Goal: Transaction & Acquisition: Purchase product/service

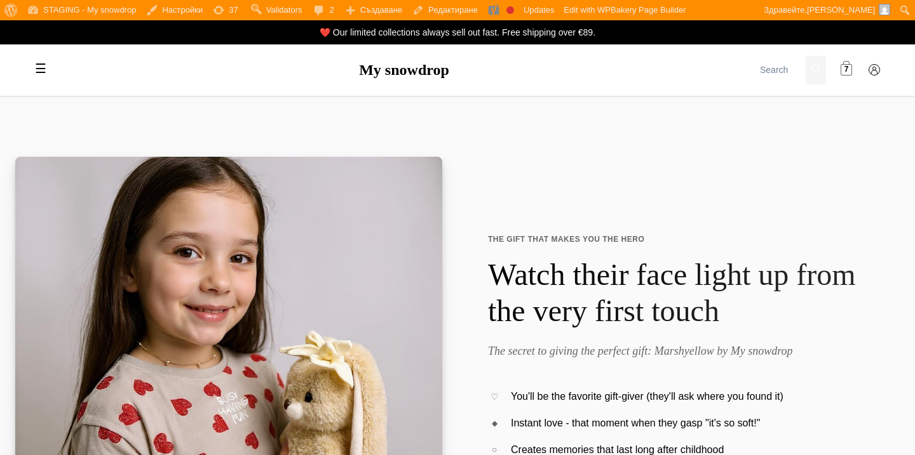
click at [854, 66] on link "7" at bounding box center [845, 70] width 25 height 25
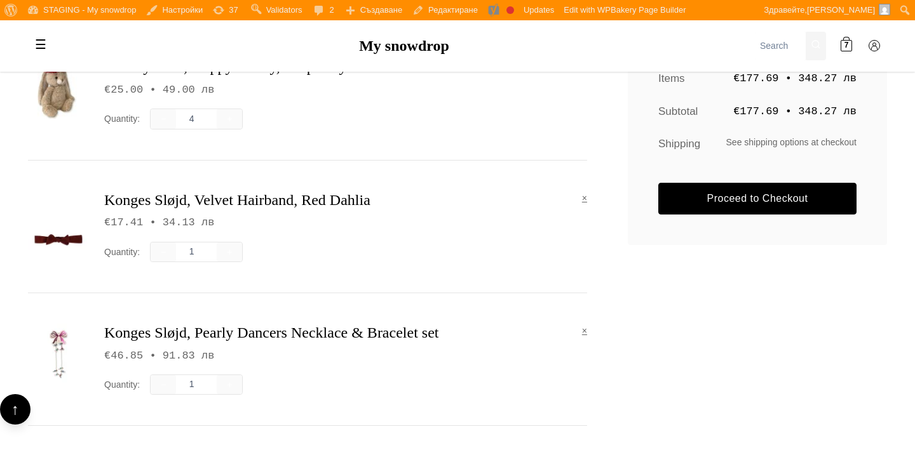
scroll to position [321, 0]
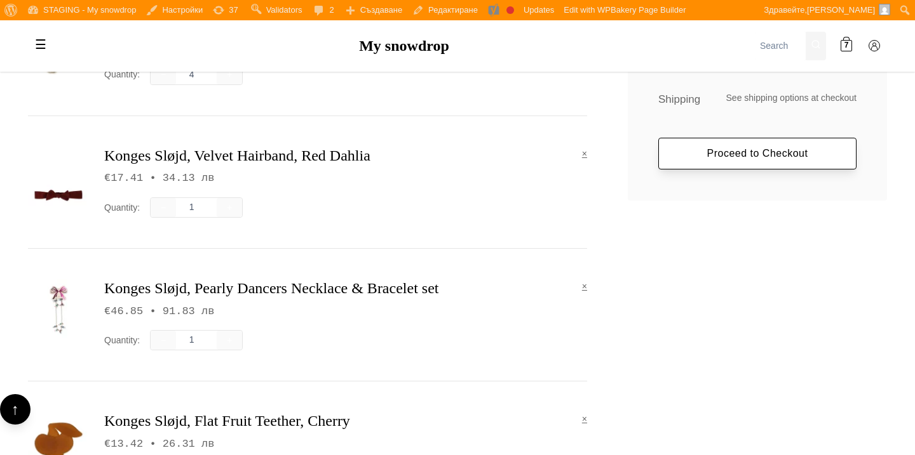
click at [689, 158] on link "Proceed to Checkout" at bounding box center [757, 154] width 198 height 32
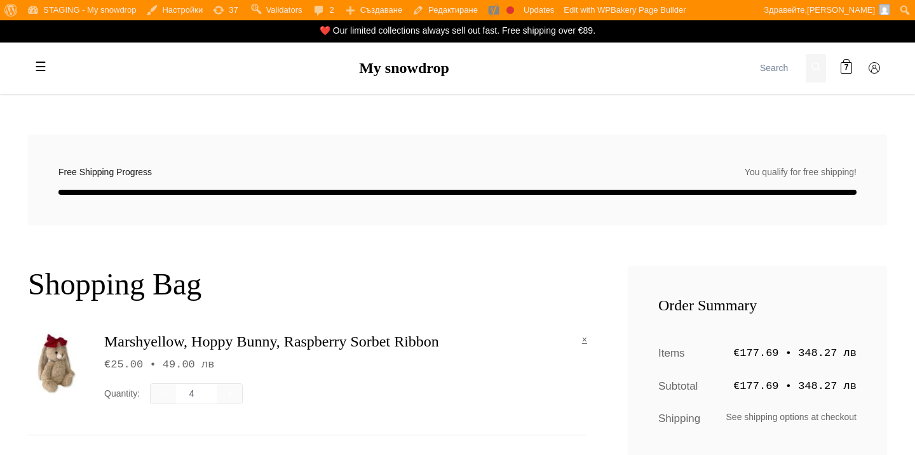
scroll to position [0, 0]
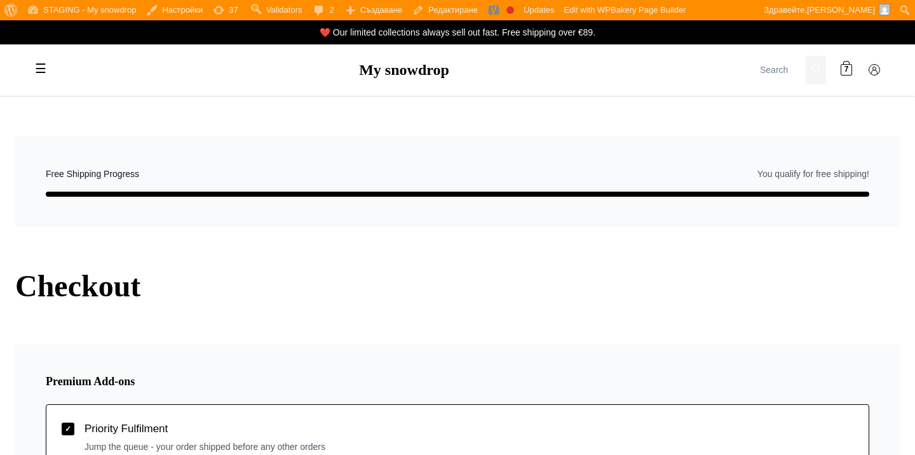
select select "BG-04"
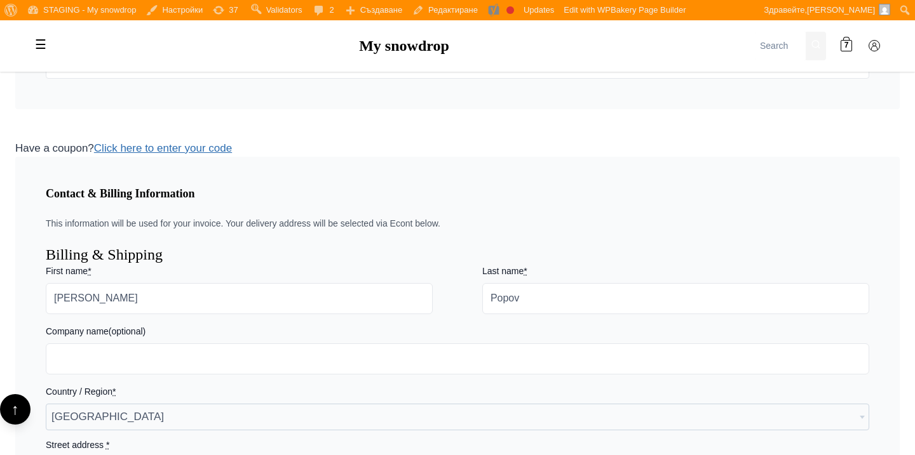
scroll to position [889, 0]
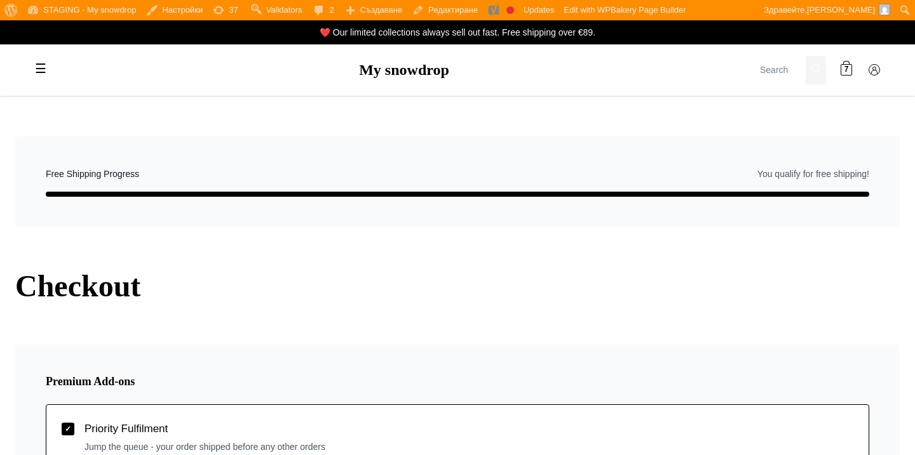
select select "BG-04"
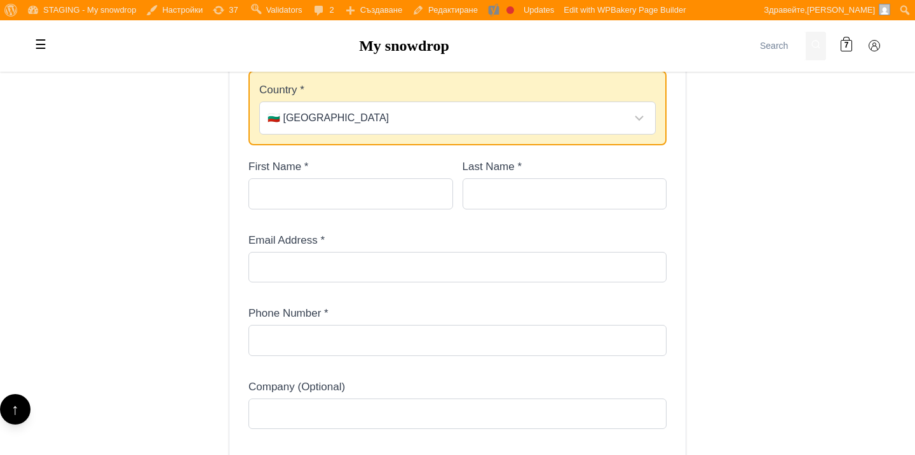
scroll to position [501, 0]
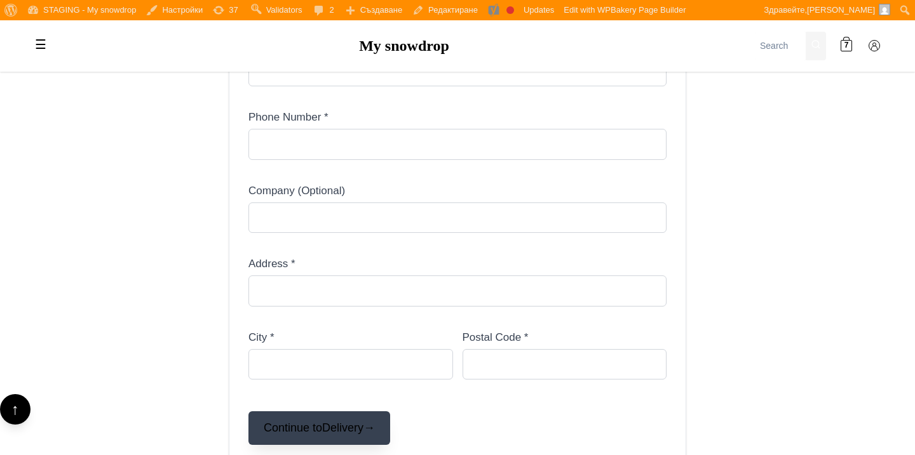
click at [314, 427] on button "Continue to Delivery →" at bounding box center [319, 429] width 142 height 34
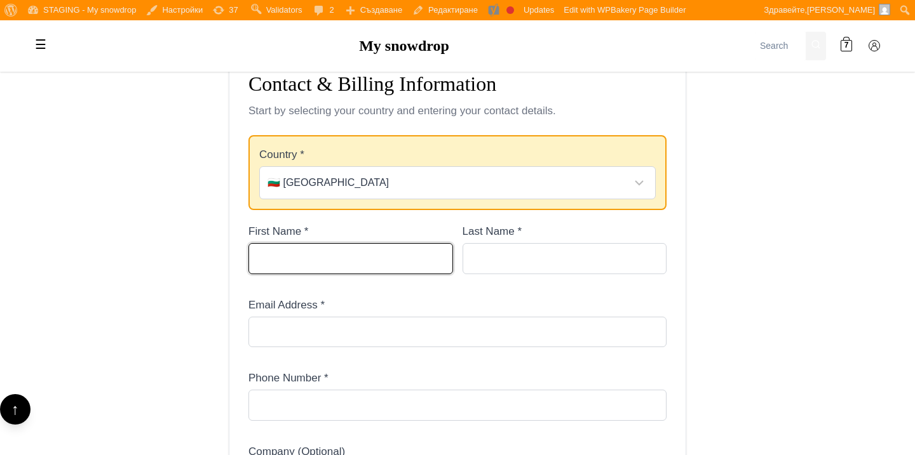
scroll to position [203, 0]
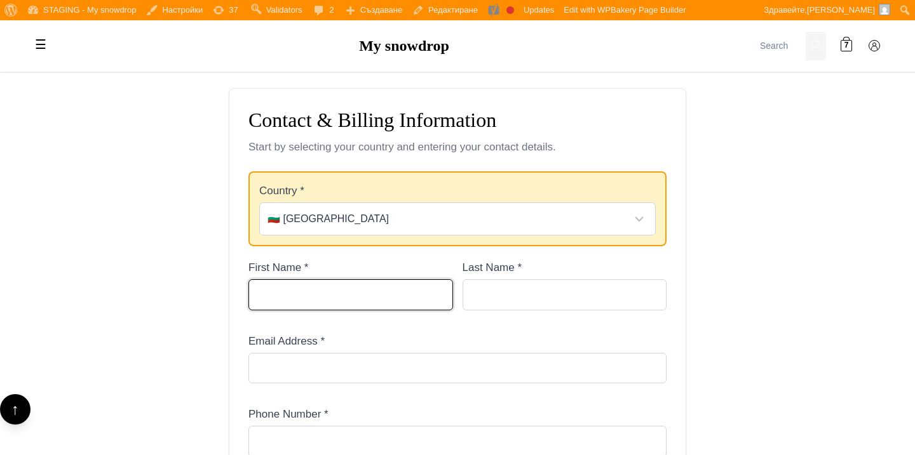
click at [348, 303] on input "First Name *" at bounding box center [350, 294] width 205 height 30
type input "[PERSON_NAME]"
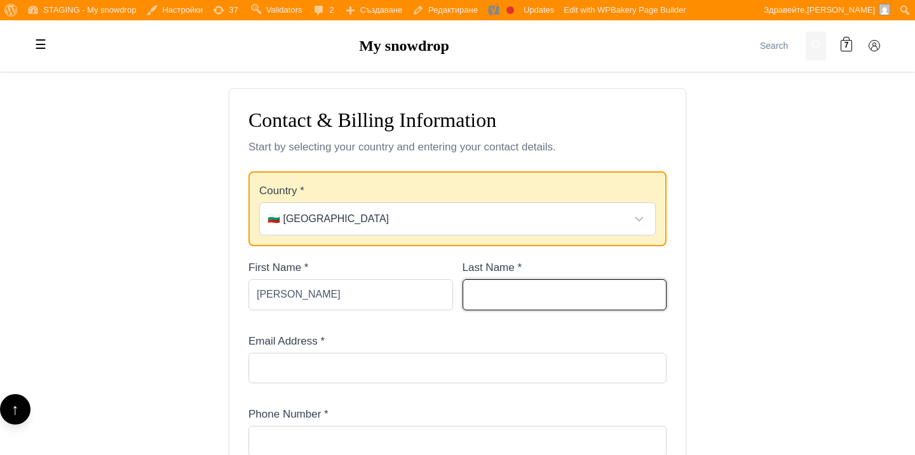
type input "Popov"
type input "[PERSON_NAME][EMAIL_ADDRESS][PERSON_NAME][DOMAIN_NAME]"
type input "0893686688"
type input "My snowdrop OOD"
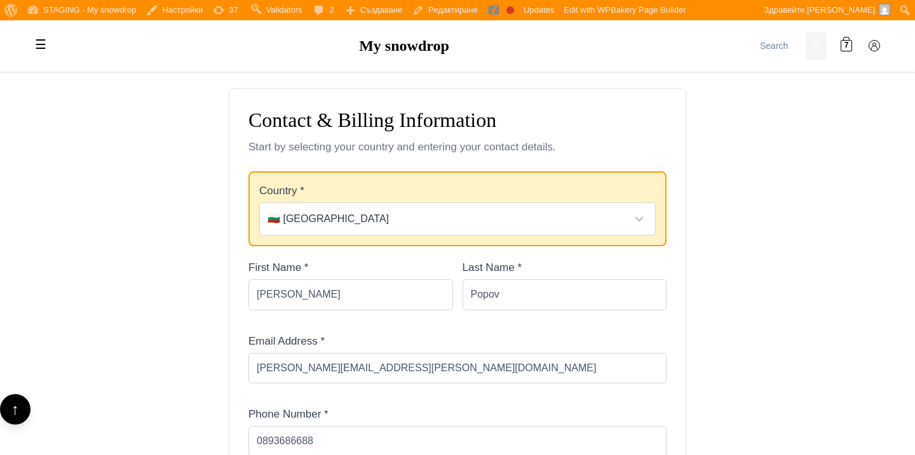
type input "S. Rumyantzev 30"
type input "[GEOGRAPHIC_DATA]"
type input "5000"
click at [189, 290] on main "Checkout - Step 1 of 4 Contact Delivery Add-ons Payment Free shipping progress:…" at bounding box center [457, 334] width 915 height 882
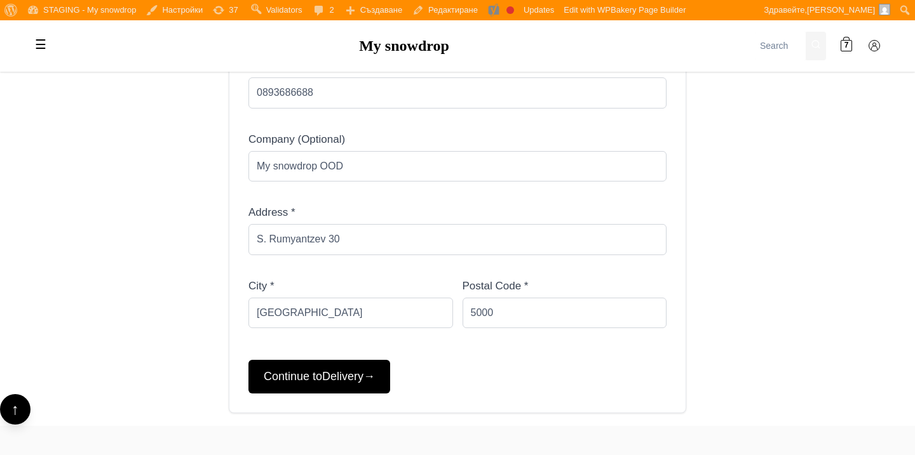
scroll to position [554, 0]
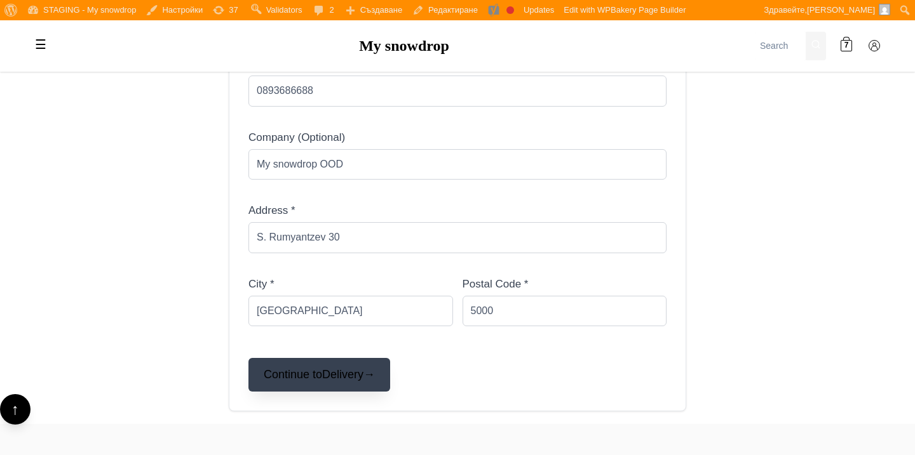
click at [289, 379] on button "Continue to Delivery →" at bounding box center [319, 375] width 142 height 34
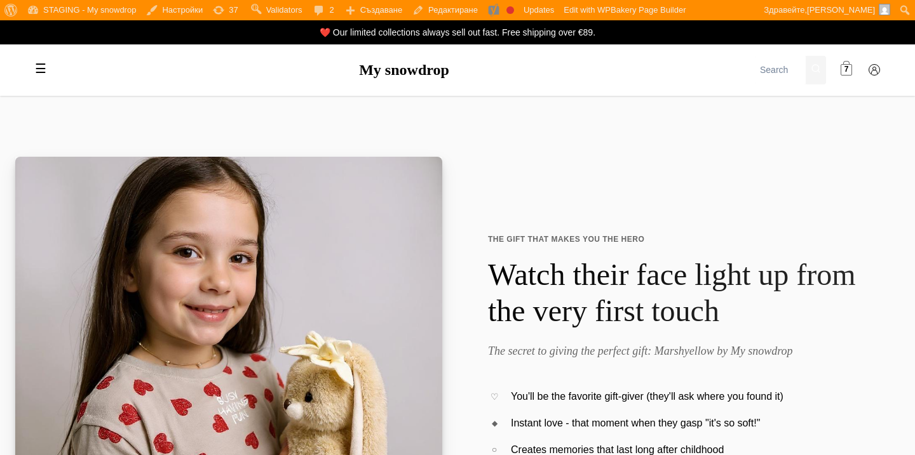
click at [841, 71] on span at bounding box center [845, 70] width 11 height 11
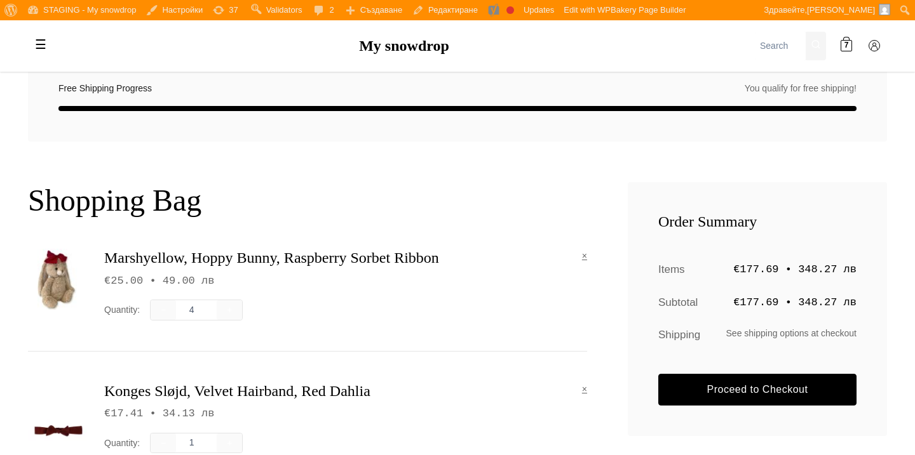
scroll to position [90, 0]
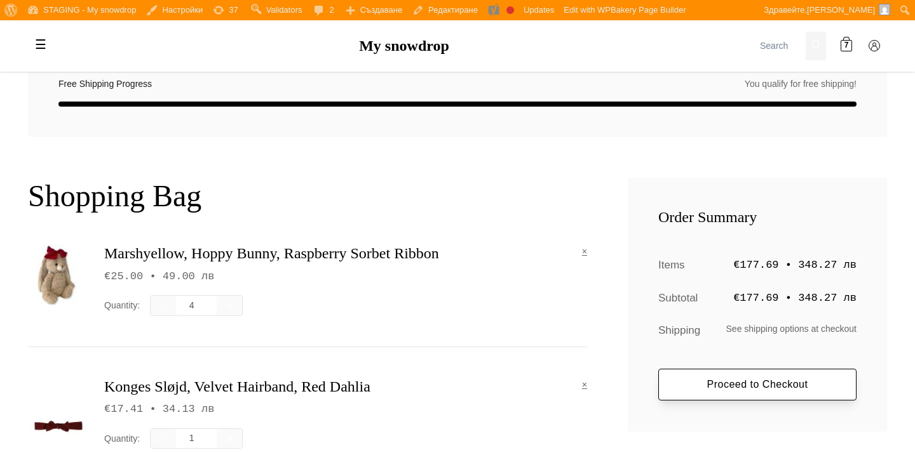
click at [716, 388] on link "Proceed to Checkout" at bounding box center [757, 385] width 198 height 32
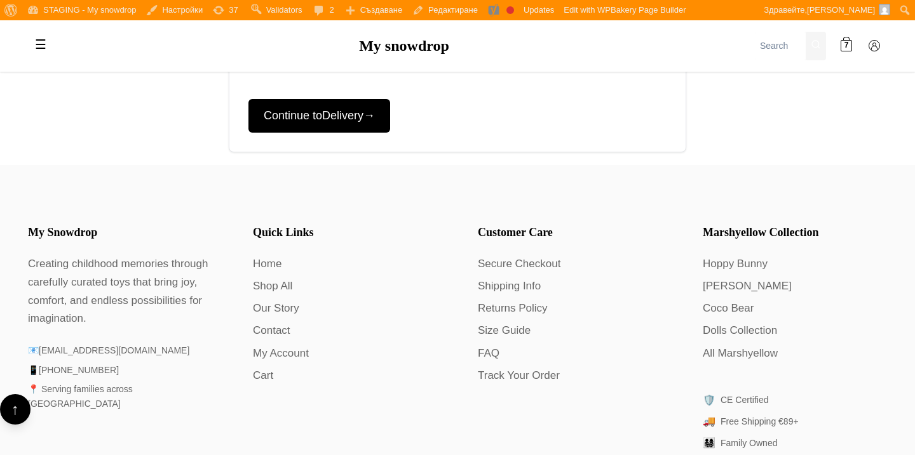
scroll to position [684, 0]
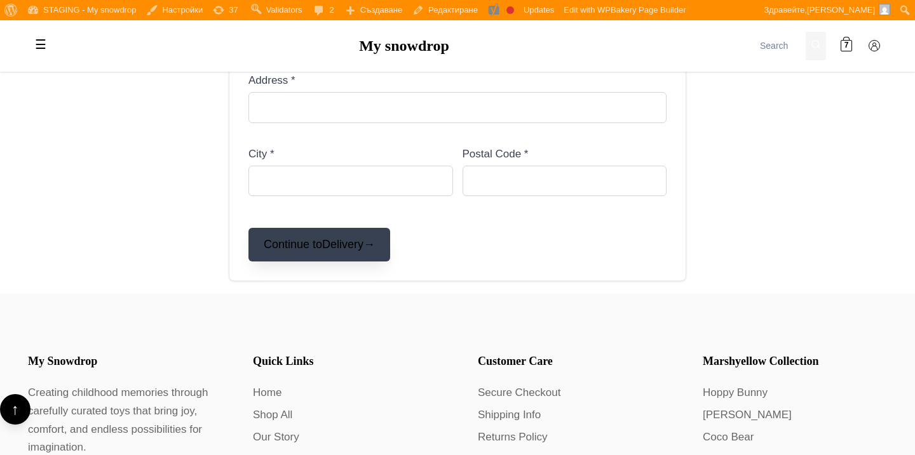
click at [363, 238] on button "Continue to Delivery →" at bounding box center [319, 245] width 142 height 34
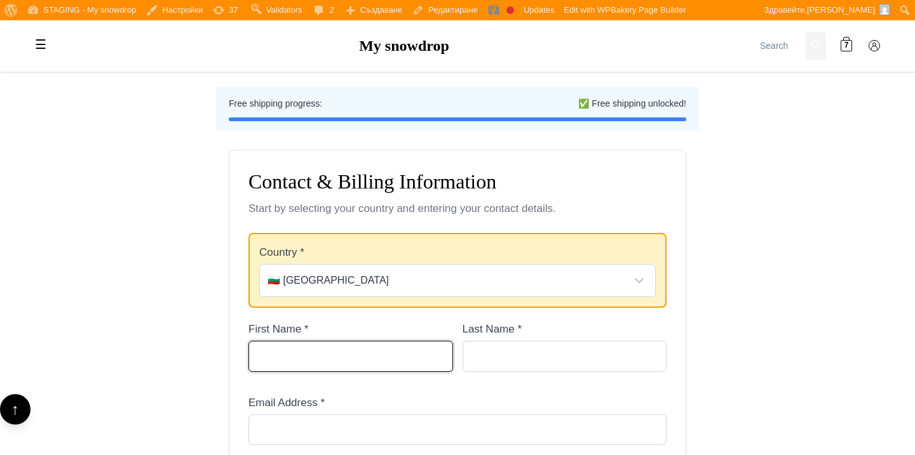
scroll to position [290, 0]
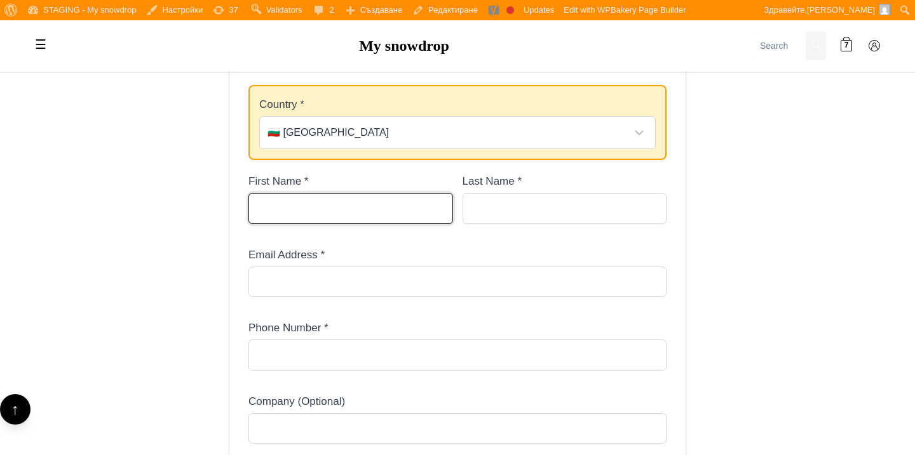
click at [368, 211] on input "First Name *" at bounding box center [350, 208] width 205 height 30
type input "Peter"
type input "Popov"
type input "[PERSON_NAME][EMAIL_ADDRESS][PERSON_NAME][DOMAIN_NAME]"
type input "0893686688"
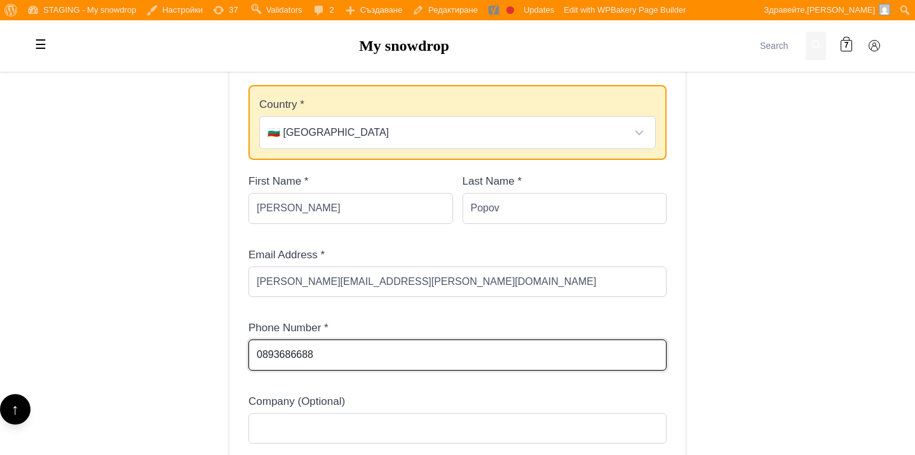
type input "My snowdrop OOD"
type input "S. Rumyantzev 30"
type input "[GEOGRAPHIC_DATA]"
type input "5000"
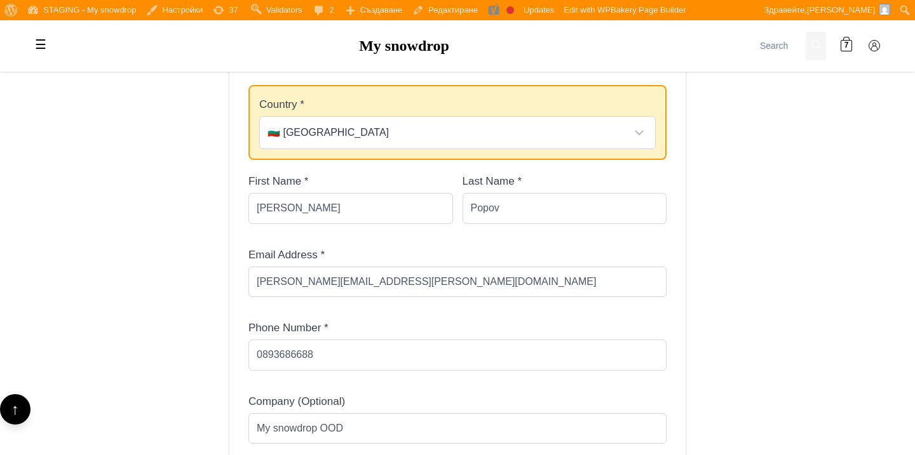
click at [739, 255] on main "Checkout - Step 1 of 4 Contact Delivery Add-ons Payment Free shipping progress:…" at bounding box center [457, 247] width 915 height 882
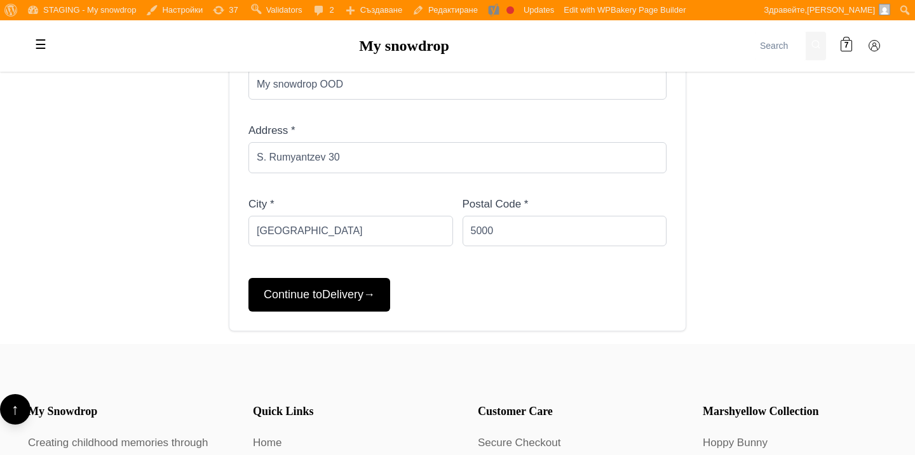
scroll to position [633, 0]
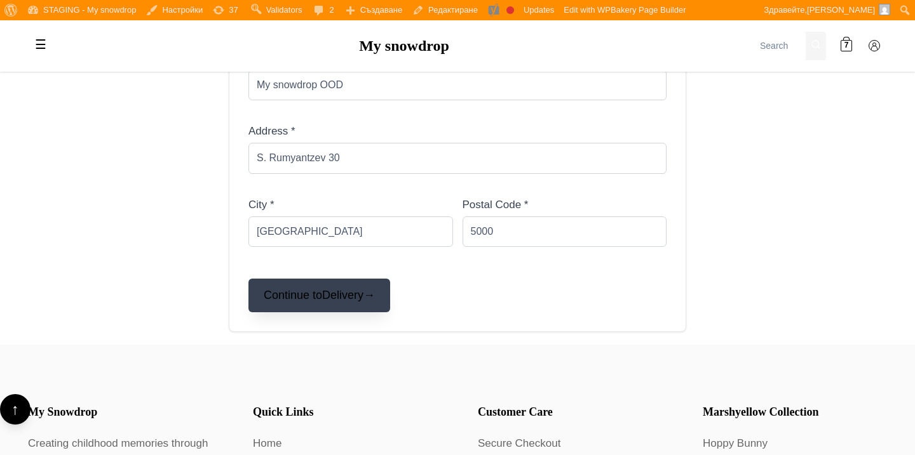
click at [354, 298] on span "Delivery" at bounding box center [342, 295] width 41 height 13
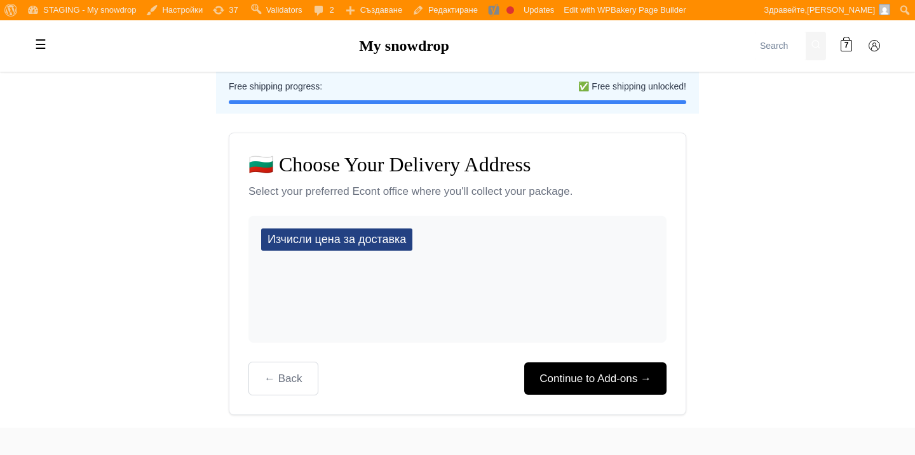
scroll to position [163, 0]
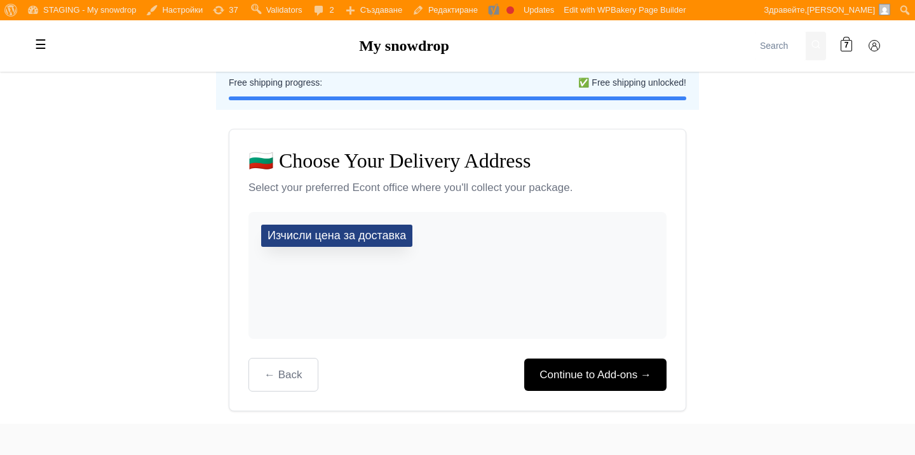
click at [371, 235] on button "Изчисли цена за доставка" at bounding box center [336, 236] width 151 height 22
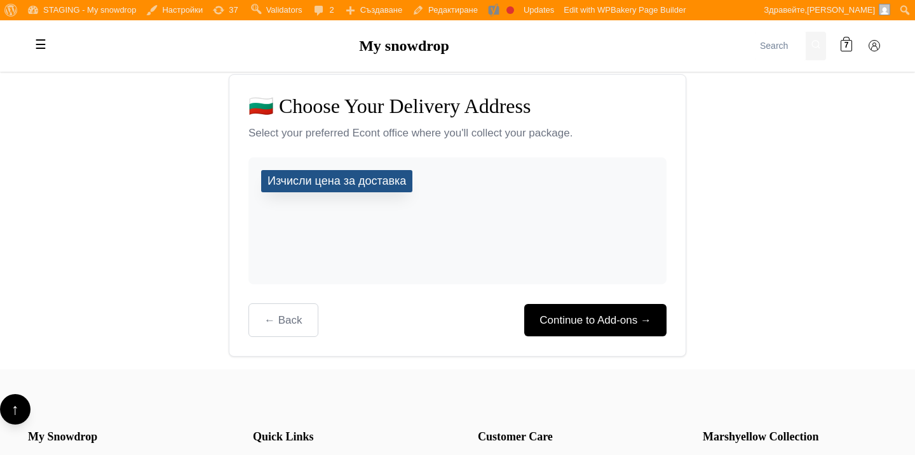
scroll to position [218, 0]
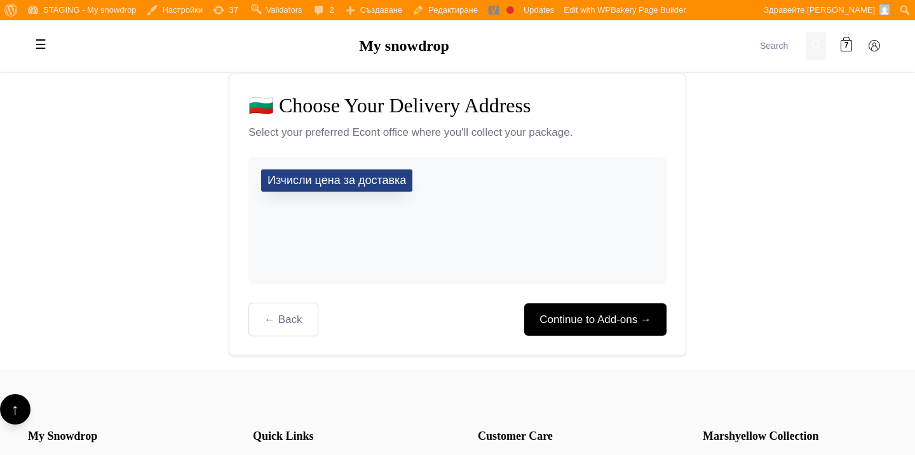
click at [360, 185] on button "Изчисли цена за доставка" at bounding box center [336, 181] width 151 height 22
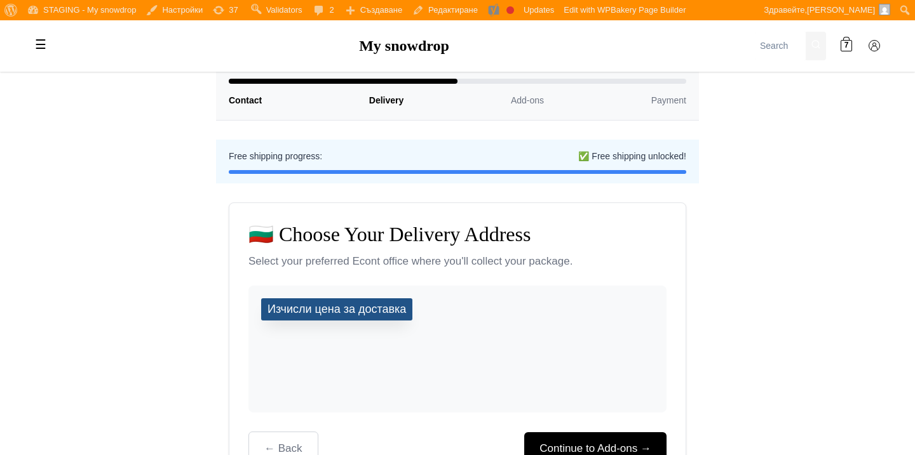
scroll to position [87, 0]
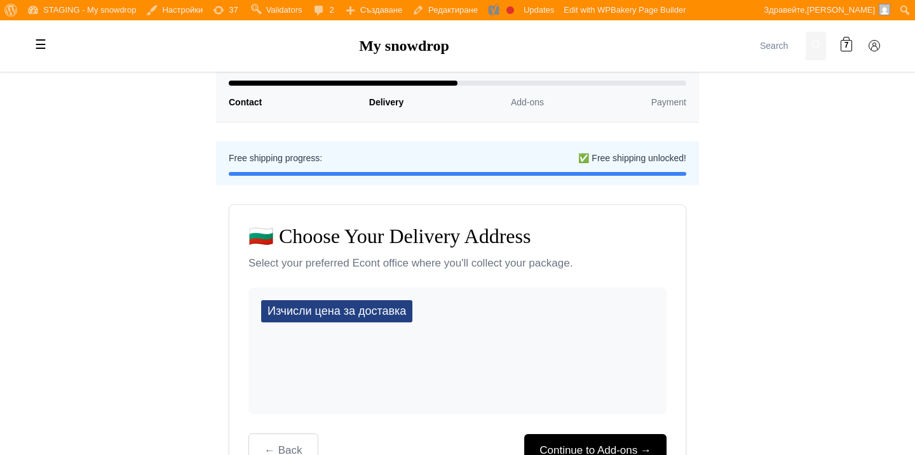
click at [253, 99] on span "Contact" at bounding box center [245, 102] width 33 height 14
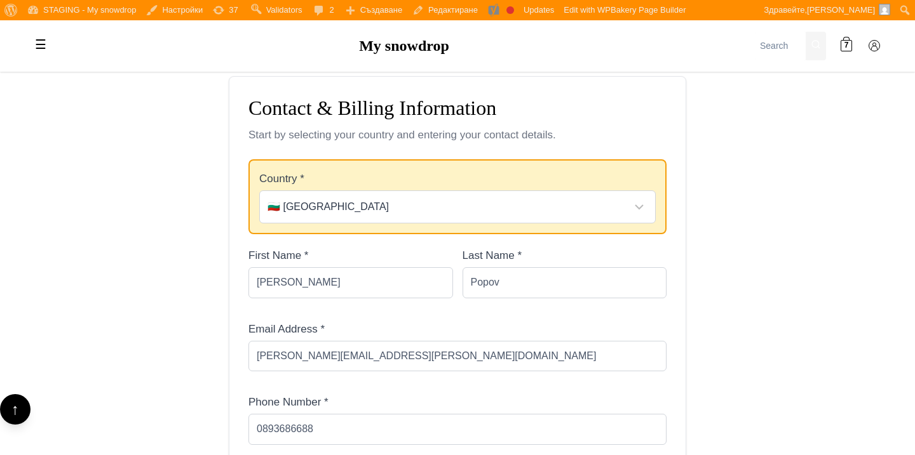
scroll to position [217, 0]
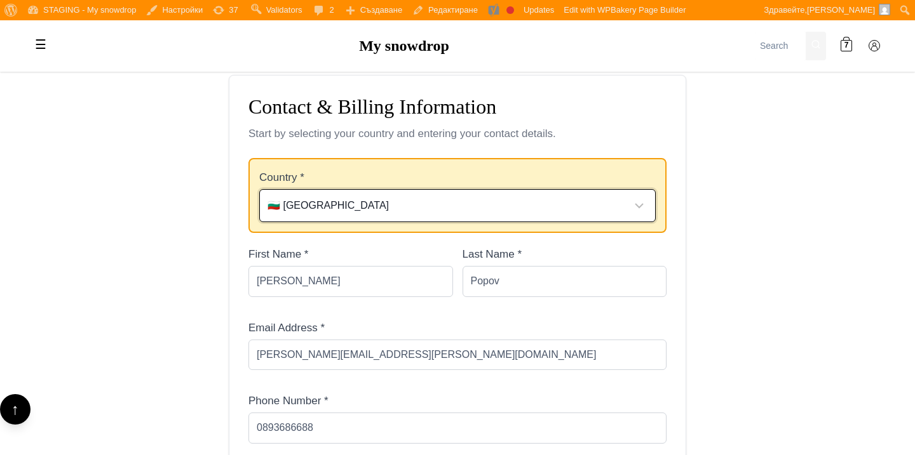
click at [347, 210] on select "Select your country 🇧🇬 [GEOGRAPHIC_DATA] 🇦🇹 [GEOGRAPHIC_DATA] 🇧🇪 [GEOGRAPHIC_DA…" at bounding box center [457, 205] width 396 height 33
select select "AT"
click at [259, 189] on select "Select your country 🇧🇬 [GEOGRAPHIC_DATA] 🇦🇹 [GEOGRAPHIC_DATA] 🇧🇪 [GEOGRAPHIC_DA…" at bounding box center [457, 205] width 396 height 33
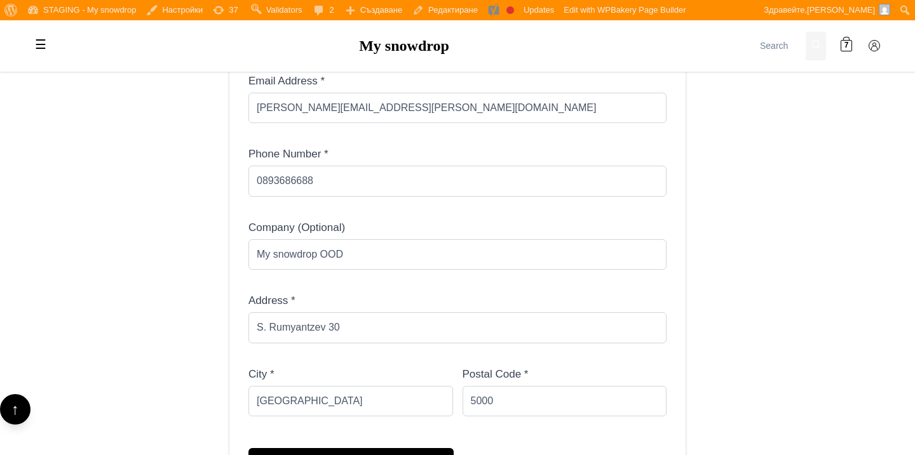
scroll to position [596, 0]
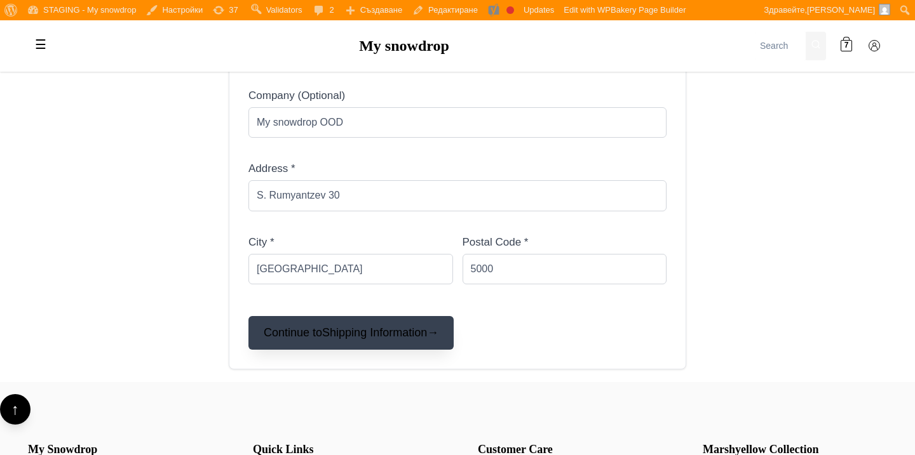
click at [361, 321] on button "Continue to Shipping Information →" at bounding box center [350, 333] width 205 height 34
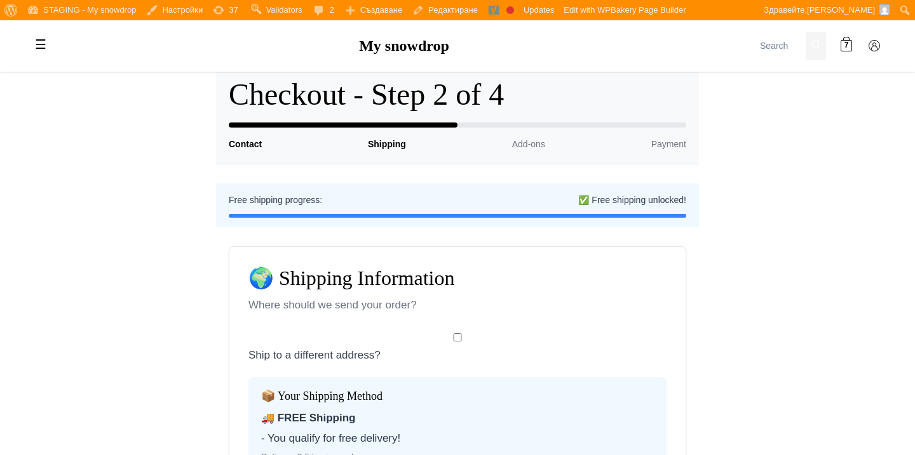
scroll to position [47, 0]
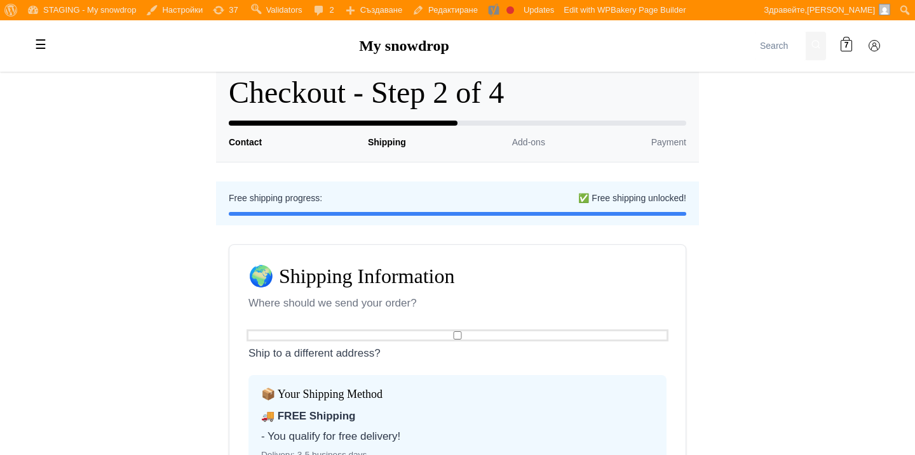
click at [460, 337] on input "Ship to a different address?" at bounding box center [457, 336] width 418 height 8
checkbox input "true"
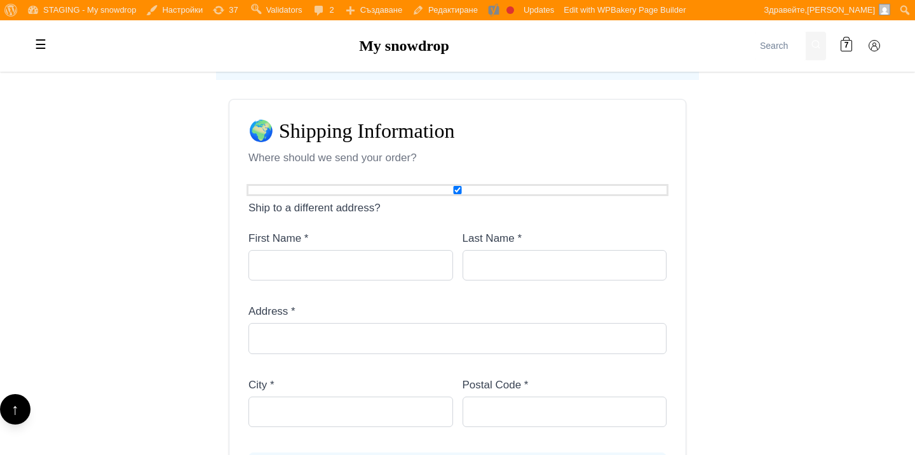
scroll to position [105, 0]
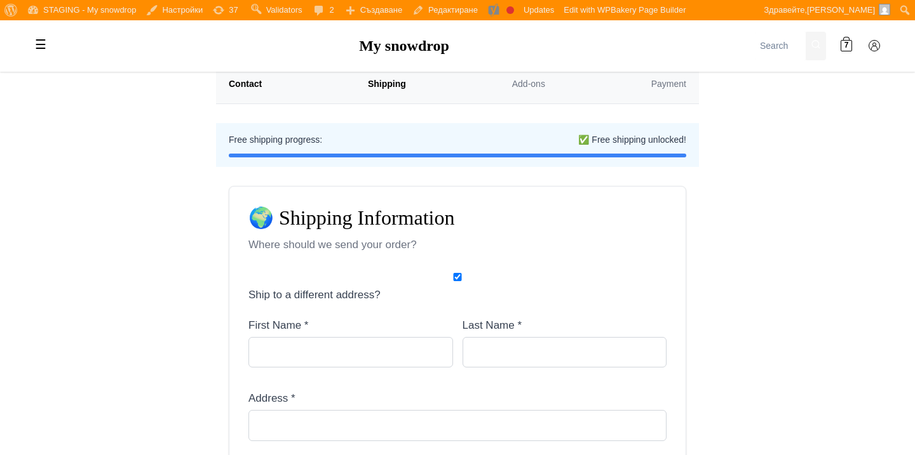
click at [263, 79] on div "Contact Shipping Add-ons Payment" at bounding box center [457, 84] width 457 height 14
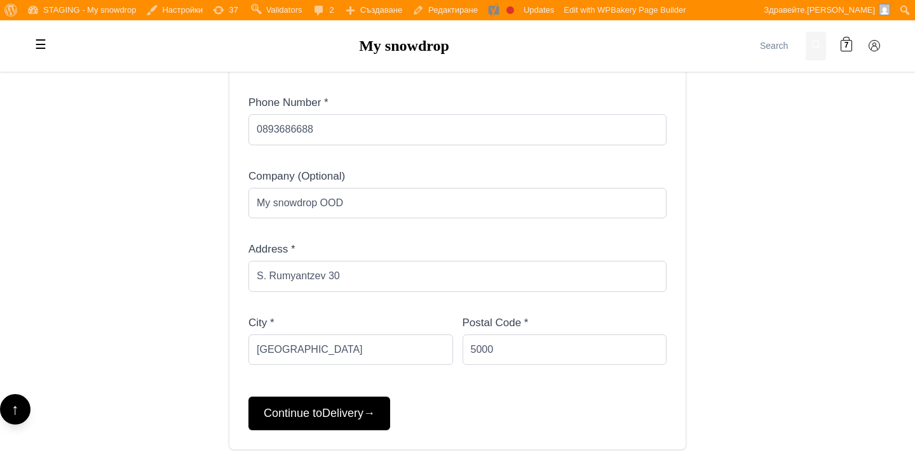
scroll to position [628, 0]
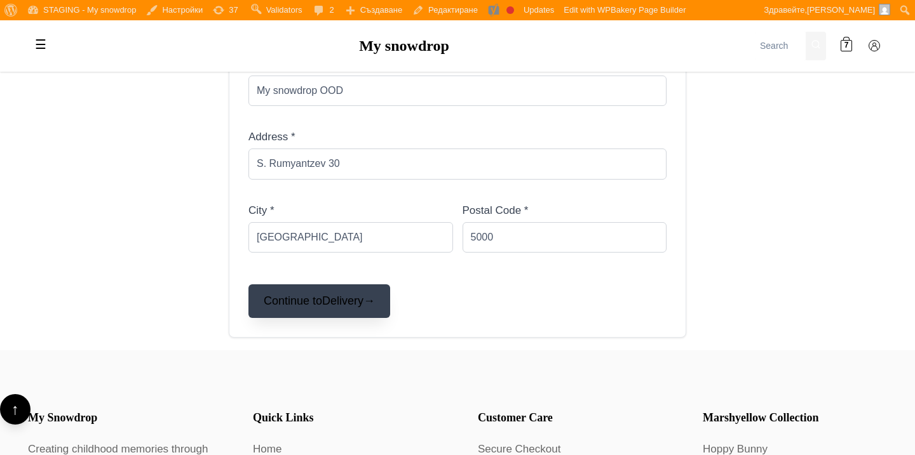
click at [279, 306] on button "Continue to Delivery →" at bounding box center [319, 302] width 142 height 34
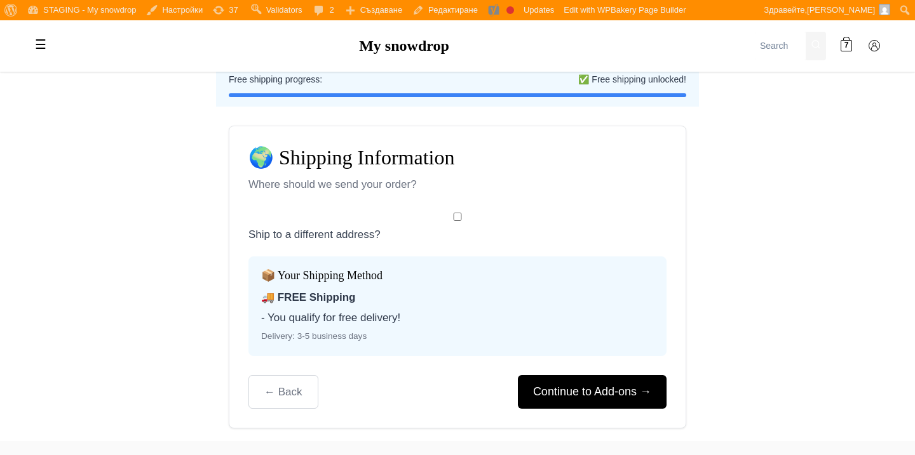
scroll to position [198, 0]
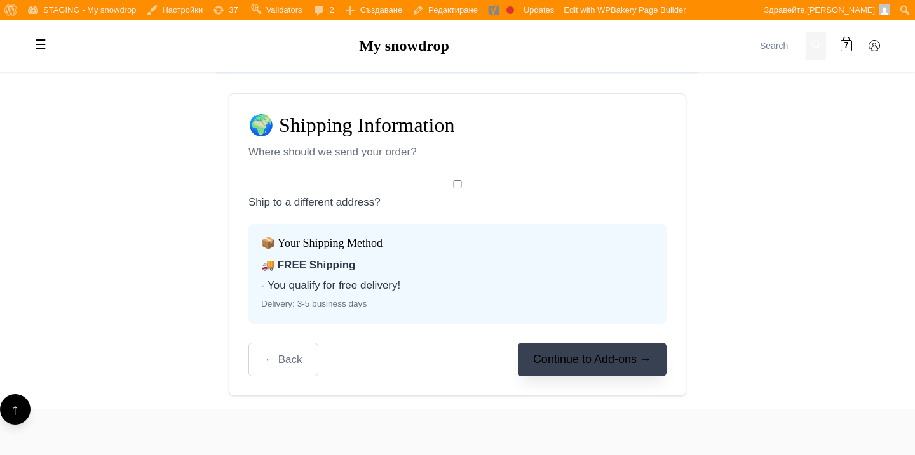
click at [555, 357] on button "Continue to Add-ons →" at bounding box center [592, 360] width 149 height 34
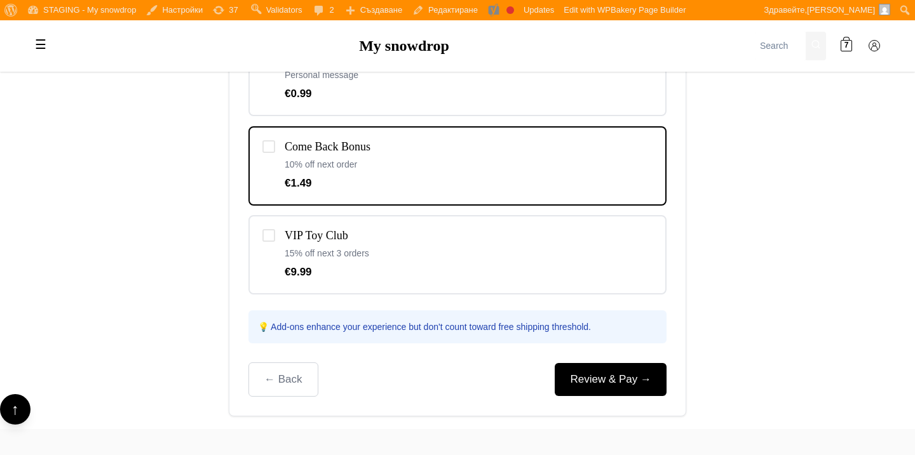
scroll to position [539, 0]
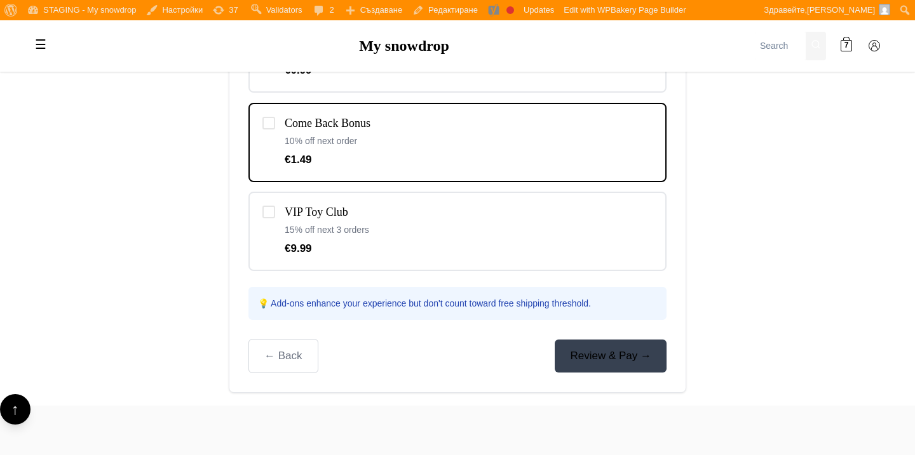
click at [580, 358] on link "Review & Pay →" at bounding box center [610, 356] width 112 height 32
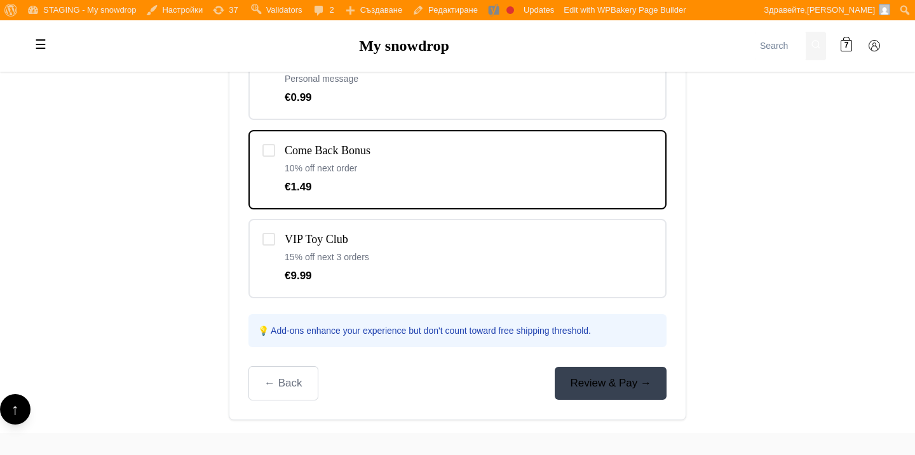
scroll to position [501, 0]
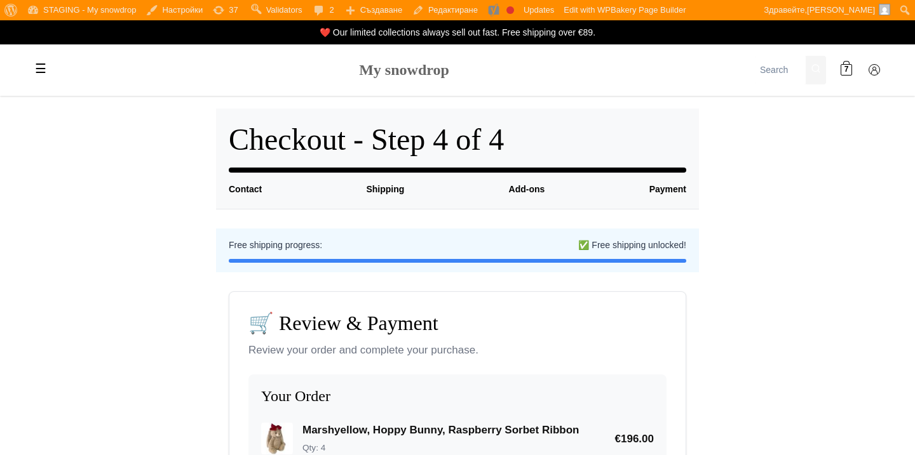
click at [366, 66] on link "My snowdrop" at bounding box center [404, 70] width 90 height 17
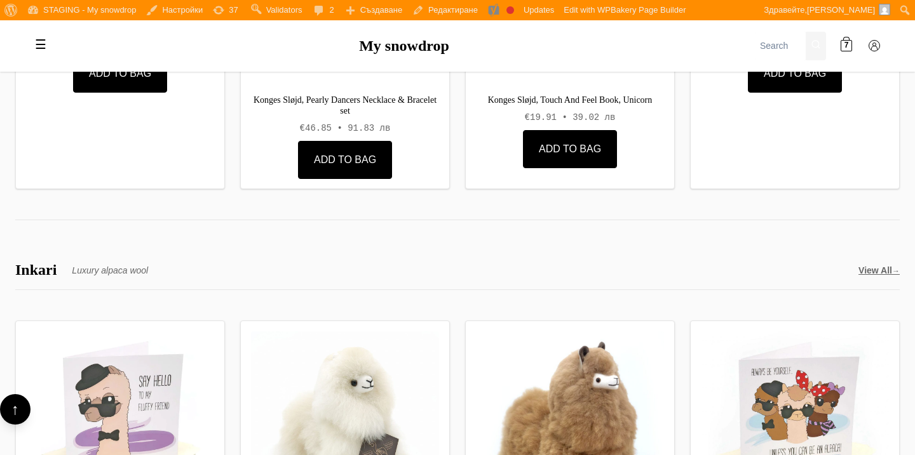
scroll to position [4043, 0]
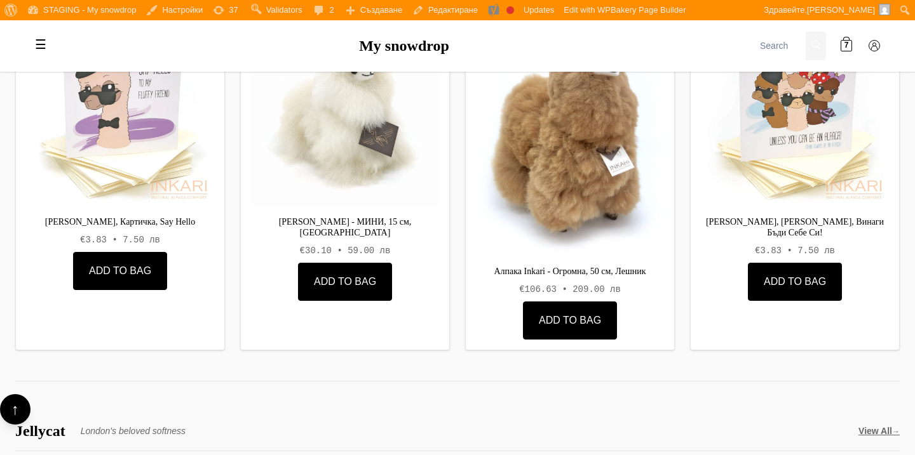
click at [582, 176] on img at bounding box center [570, 138] width 192 height 243
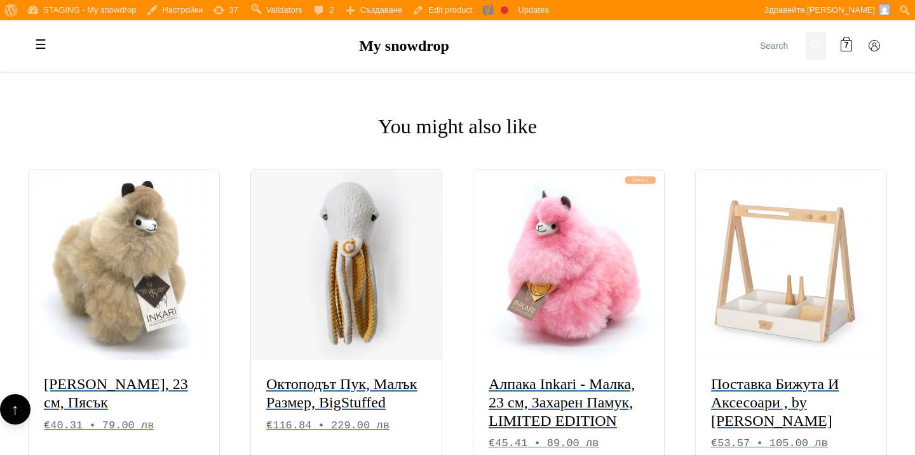
scroll to position [1547, 0]
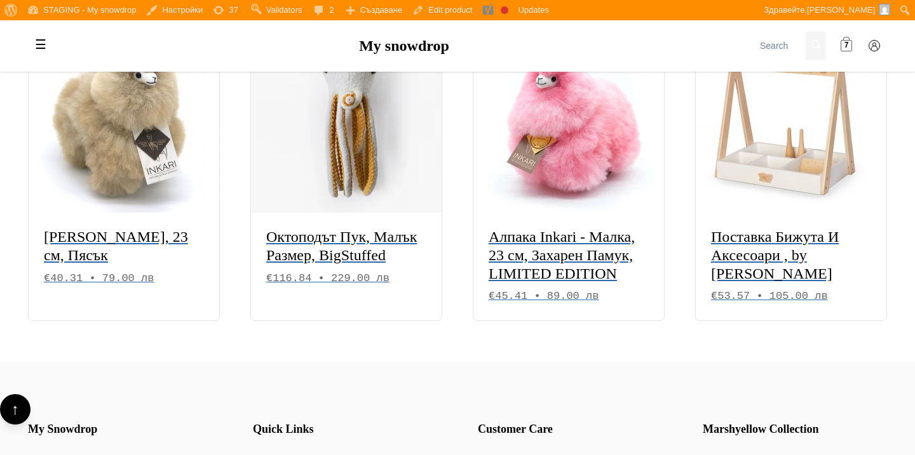
click at [848, 52] on link "7" at bounding box center [845, 45] width 25 height 25
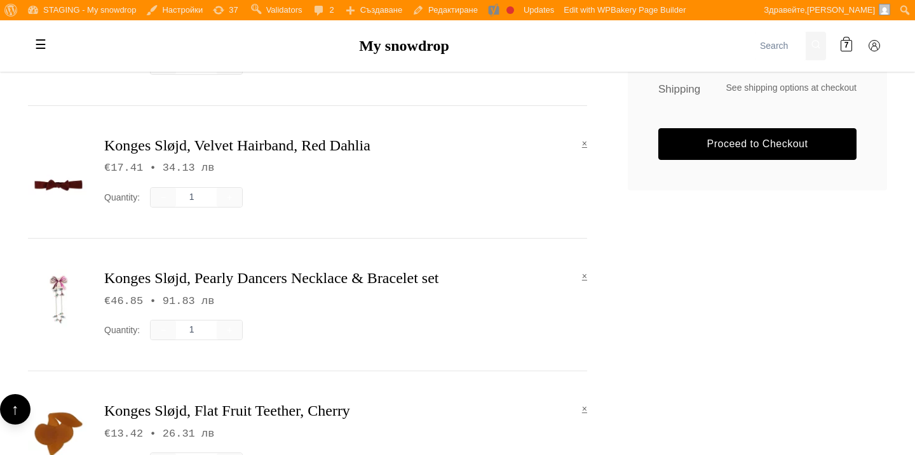
scroll to position [347, 0]
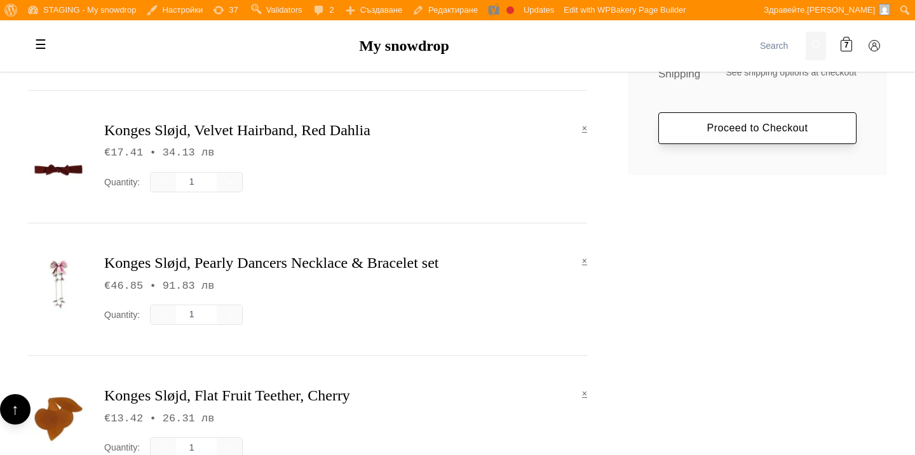
click at [736, 117] on link "Proceed to Checkout" at bounding box center [757, 128] width 198 height 32
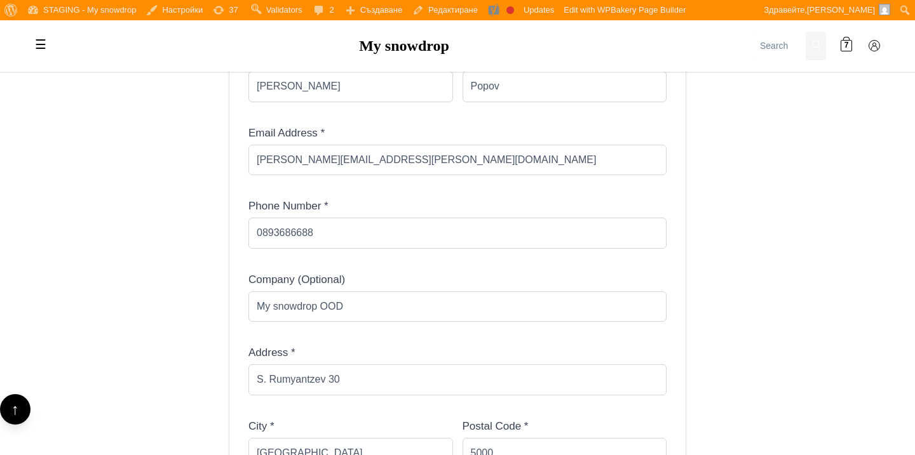
scroll to position [649, 0]
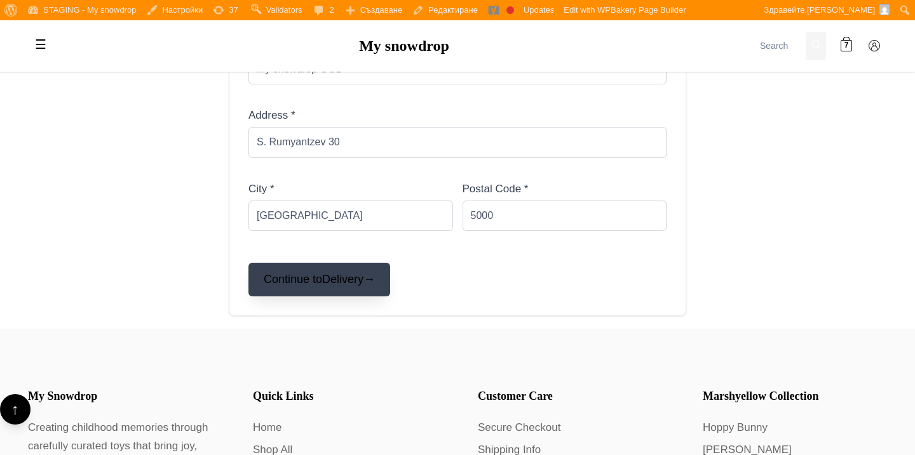
click at [330, 287] on button "Continue to Delivery →" at bounding box center [319, 280] width 142 height 34
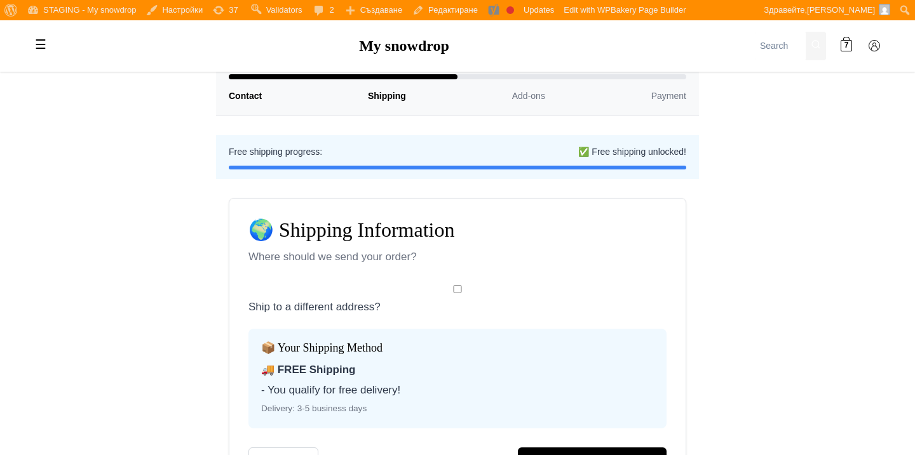
scroll to position [185, 0]
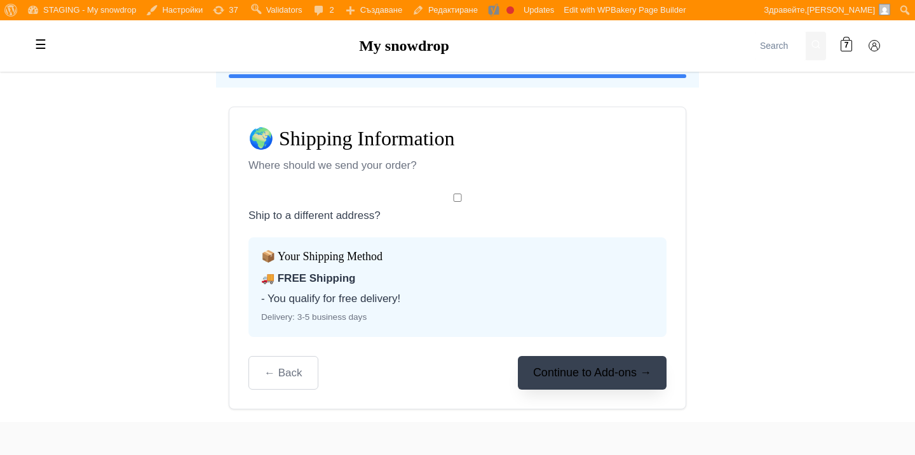
click at [546, 368] on button "Continue to Add-ons →" at bounding box center [592, 373] width 149 height 34
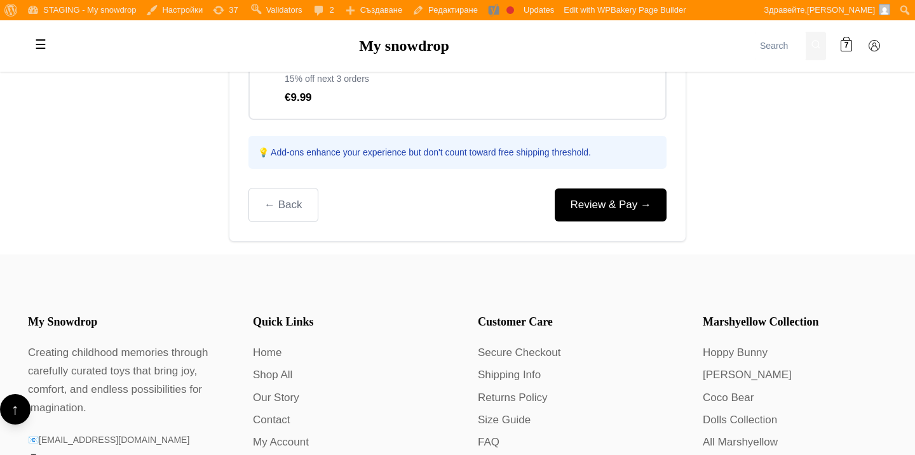
scroll to position [662, 0]
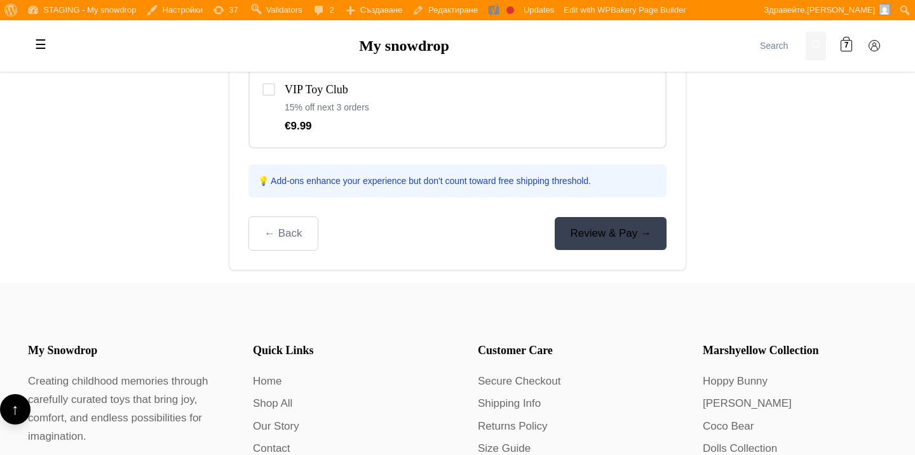
click at [589, 230] on link "Review & Pay →" at bounding box center [610, 233] width 112 height 32
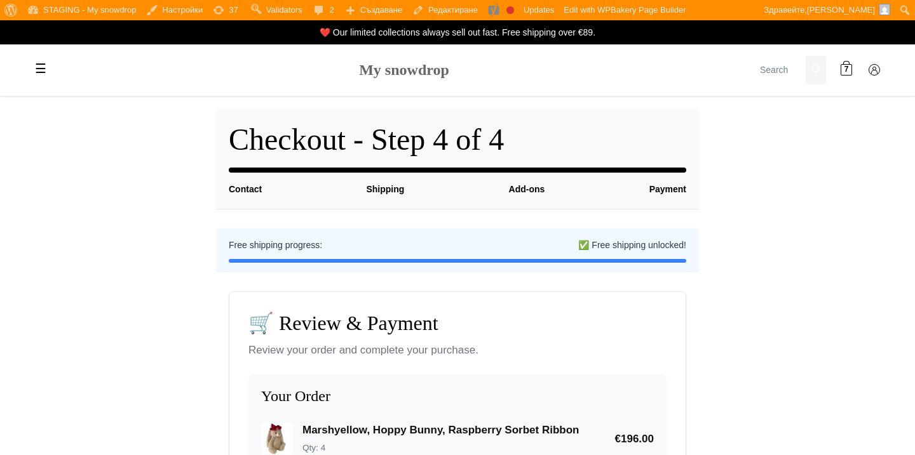
click at [367, 71] on link "My snowdrop" at bounding box center [404, 70] width 90 height 17
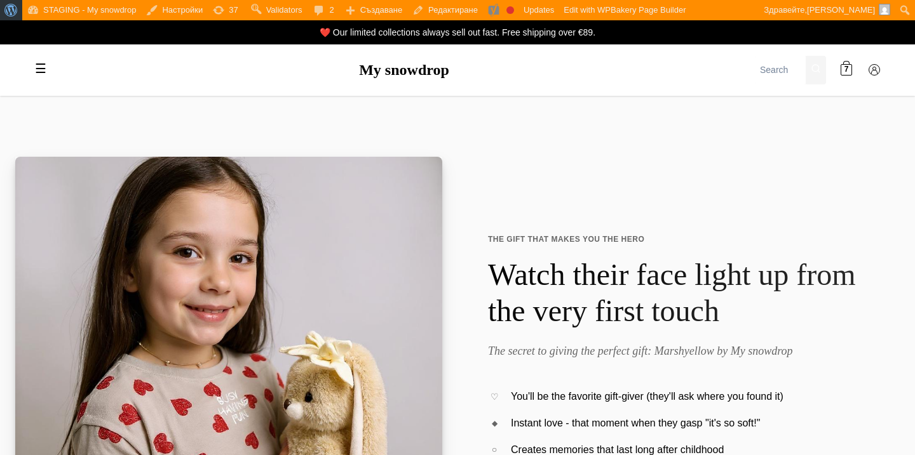
click at [13, 9] on span "Лента с инструменти" at bounding box center [9, 9] width 10 height 18
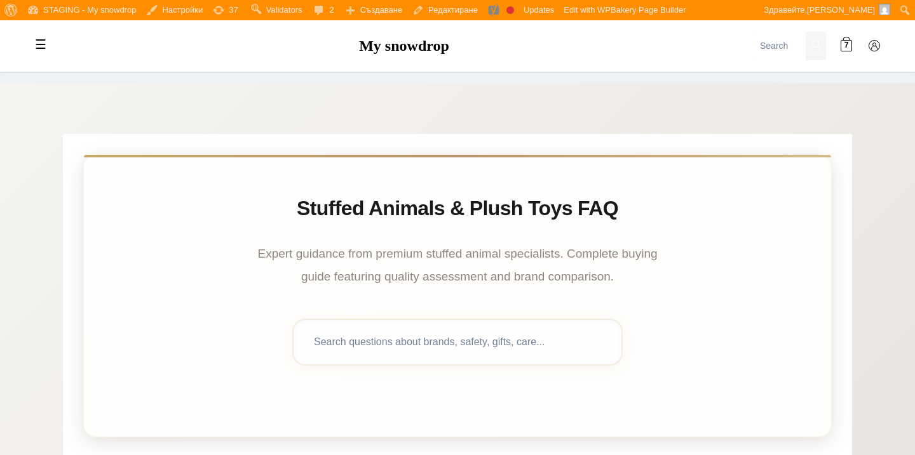
scroll to position [219, 0]
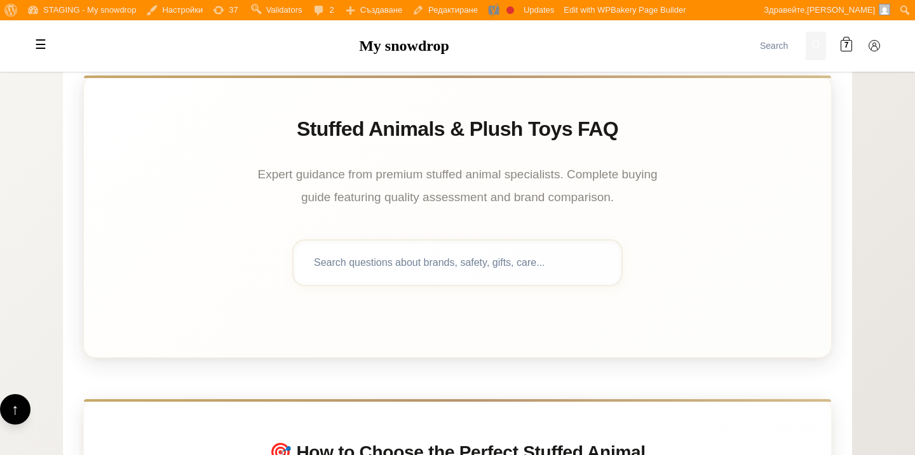
click at [309, 133] on h1 "Stuffed Animals & Plush Toys FAQ" at bounding box center [457, 129] width 686 height 27
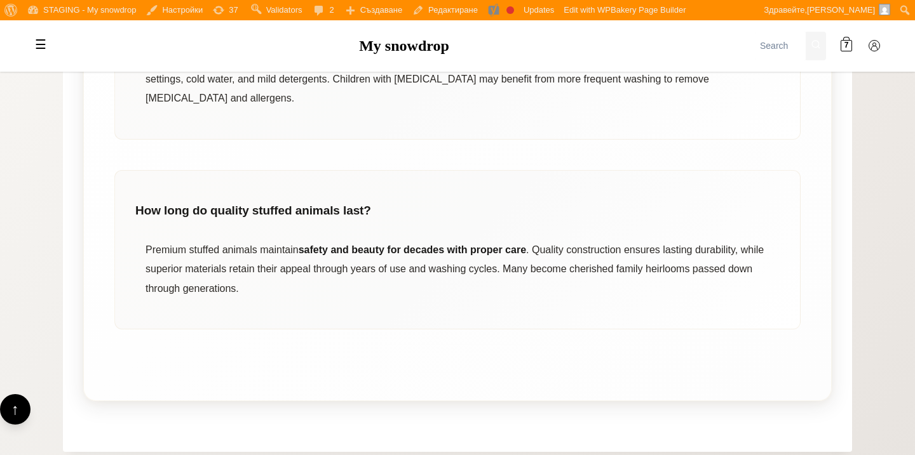
scroll to position [9129, 0]
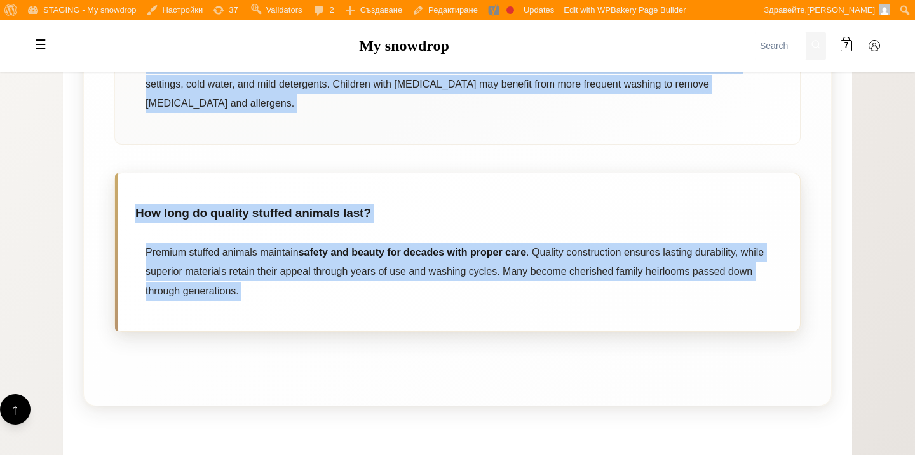
click at [304, 264] on article "How long do quality stuffed animals last? Premium stuffed animals maintain safe…" at bounding box center [457, 253] width 686 height 160
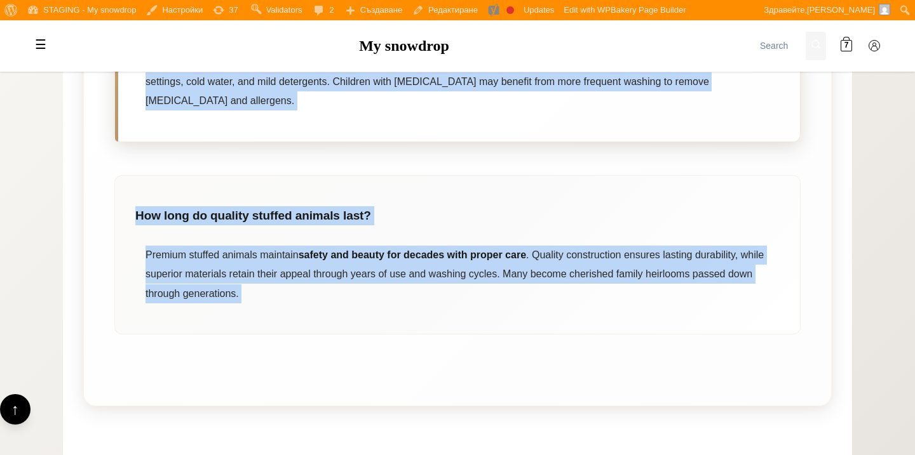
copy body "Loremip Dolorsi & Ametc Adip ELI Seddoe temporin utla etdolor magnaal enimad mi…"
